Goal: Task Accomplishment & Management: Use online tool/utility

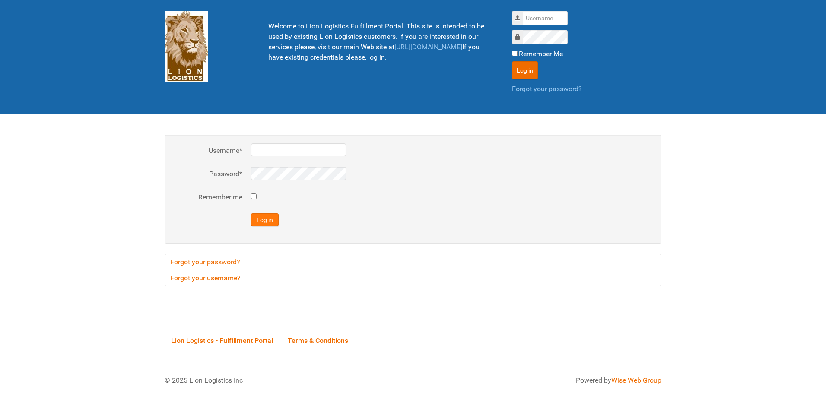
type input "al"
click at [269, 218] on button "Log in" at bounding box center [265, 219] width 28 height 13
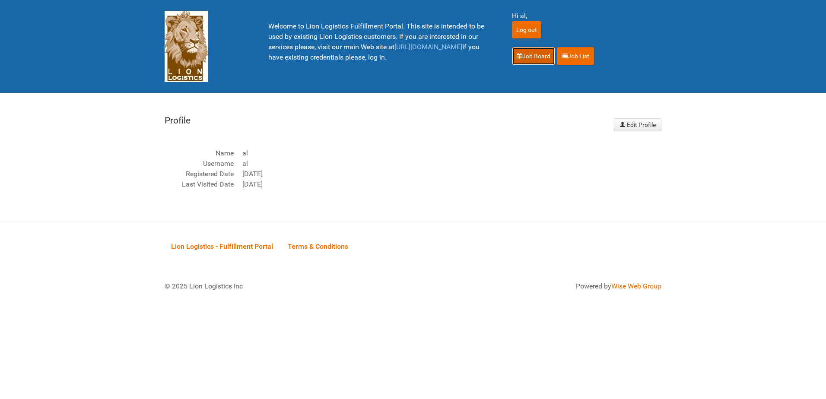
click at [534, 57] on link "Job Board" at bounding box center [533, 56] width 43 height 18
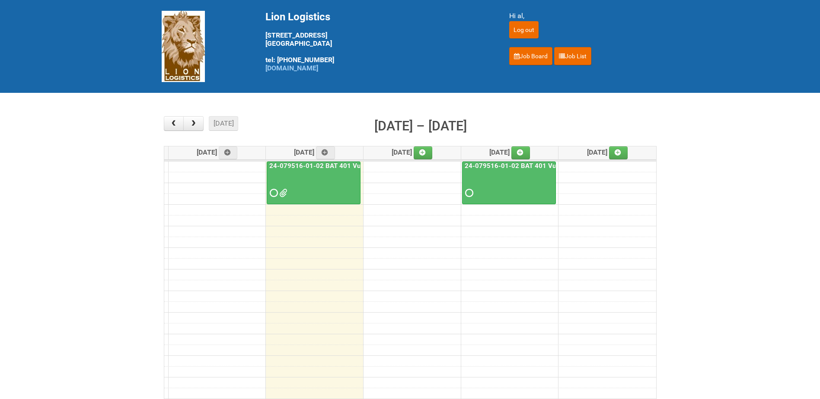
click at [323, 187] on div at bounding box center [313, 186] width 92 height 28
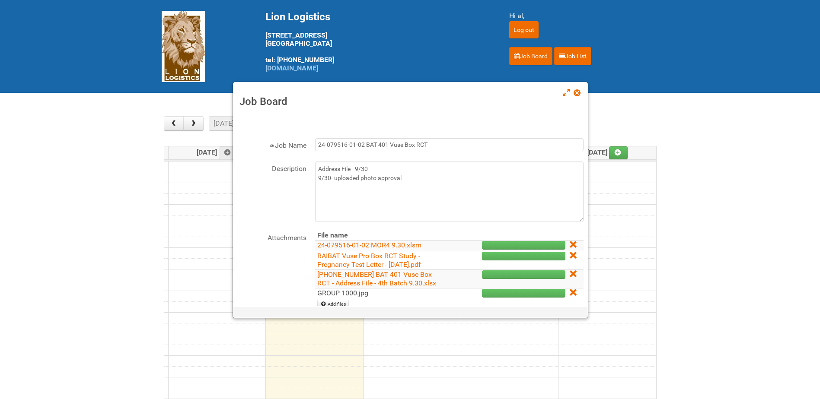
click at [344, 294] on link "GROUP 1000.jpg" at bounding box center [342, 293] width 51 height 8
click at [770, 156] on main "× ■ - My Jobs ■ - Other Jobs Add [DATE] month week [DATE] – [DATE] [DATE] [DATE…" at bounding box center [410, 269] width 820 height 353
